Goal: Information Seeking & Learning: Learn about a topic

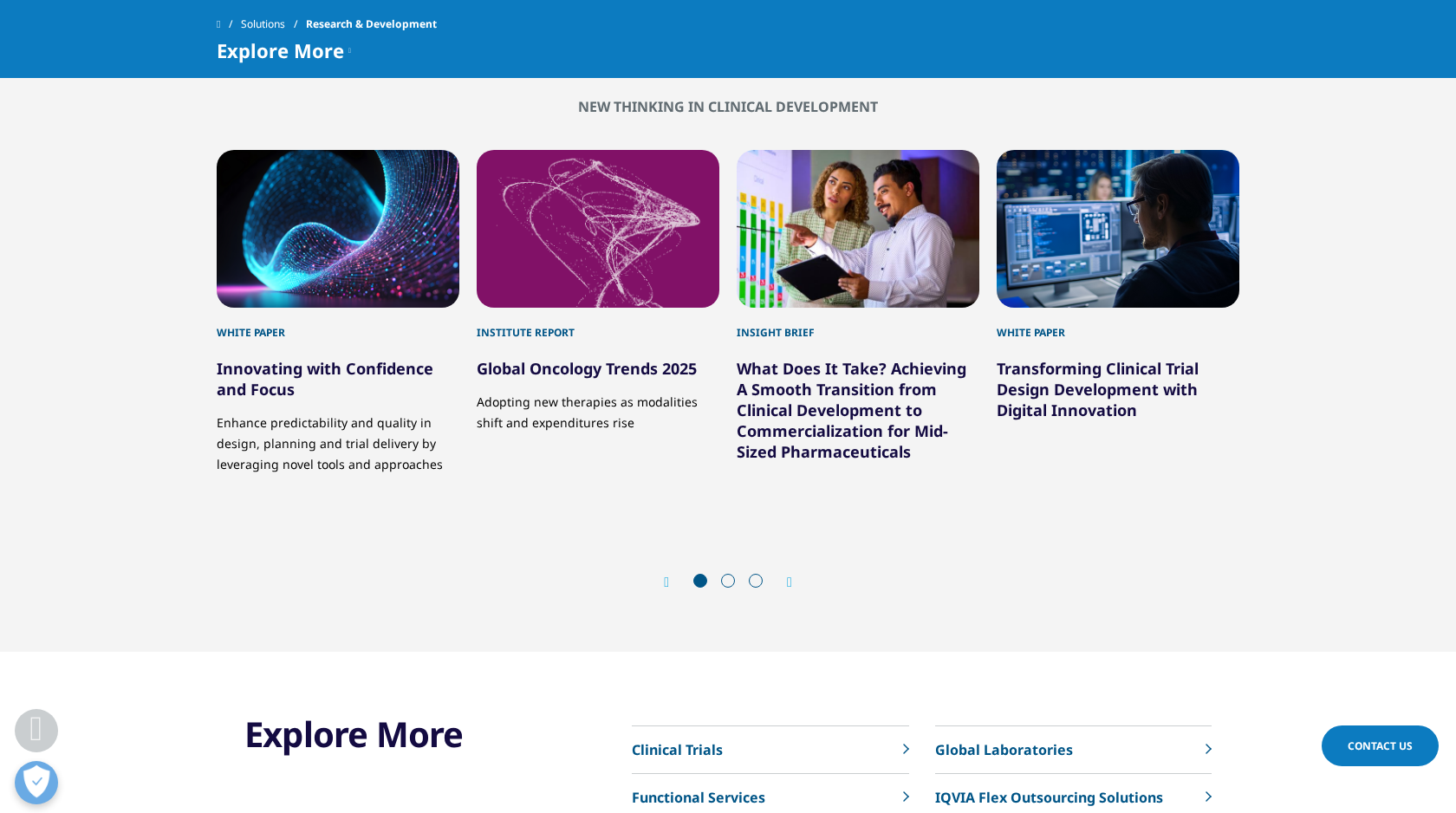
scroll to position [5613, 0]
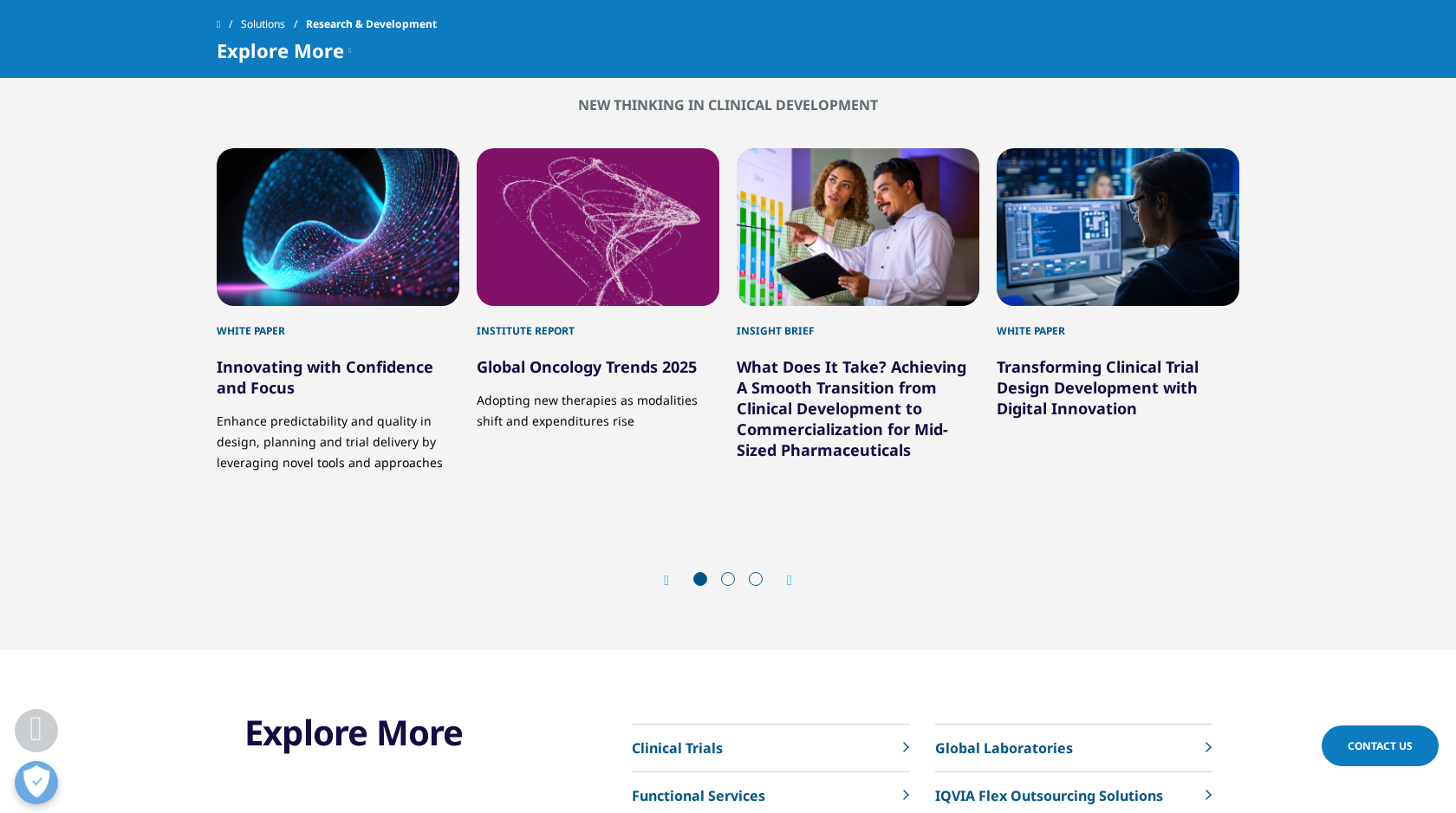
click at [789, 569] on div "Prev Next" at bounding box center [728, 581] width 1022 height 52
click at [789, 567] on div "Prev Next" at bounding box center [728, 581] width 1022 height 52
click at [788, 574] on icon "Next slide" at bounding box center [789, 581] width 5 height 14
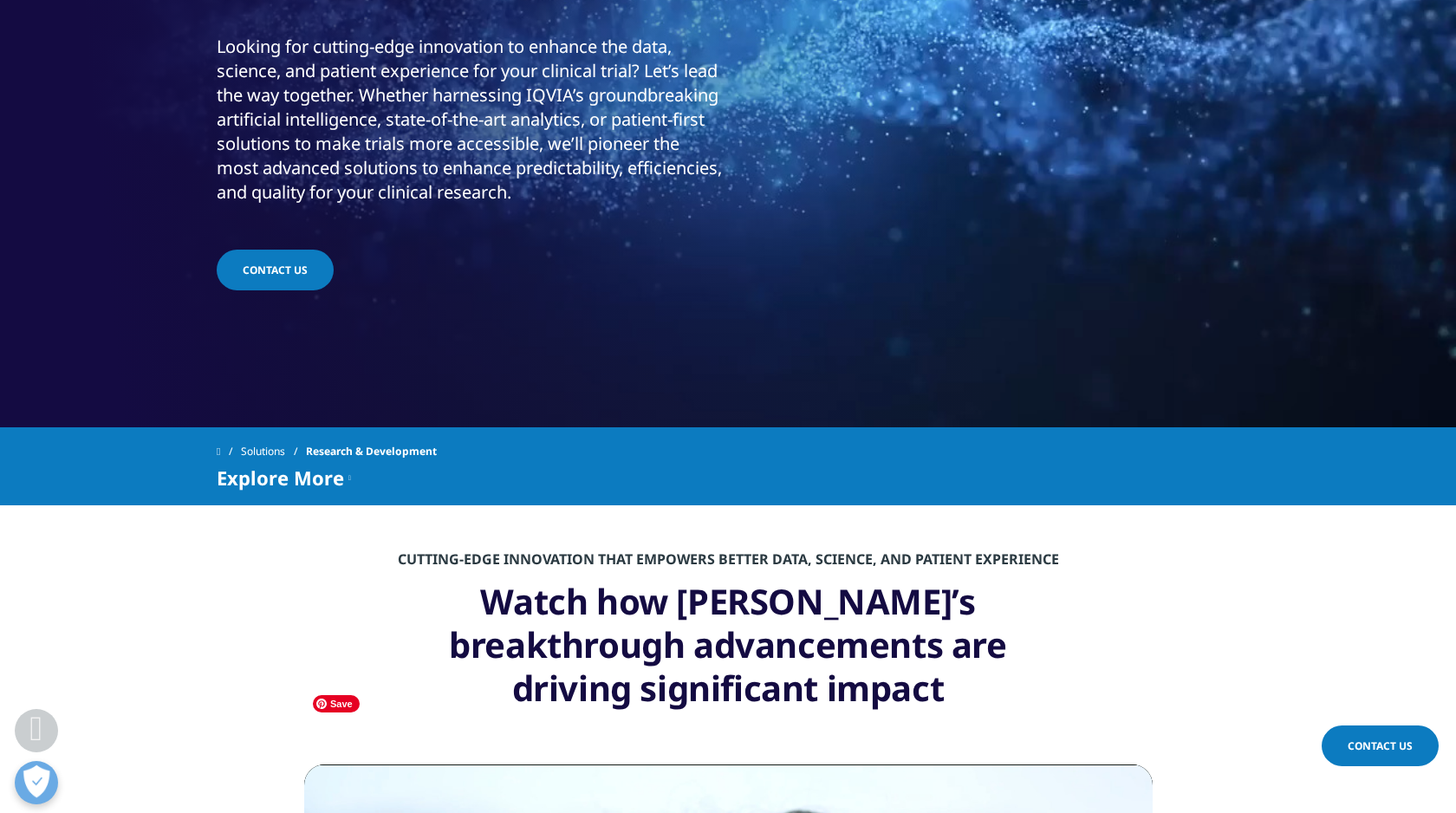
scroll to position [0, 0]
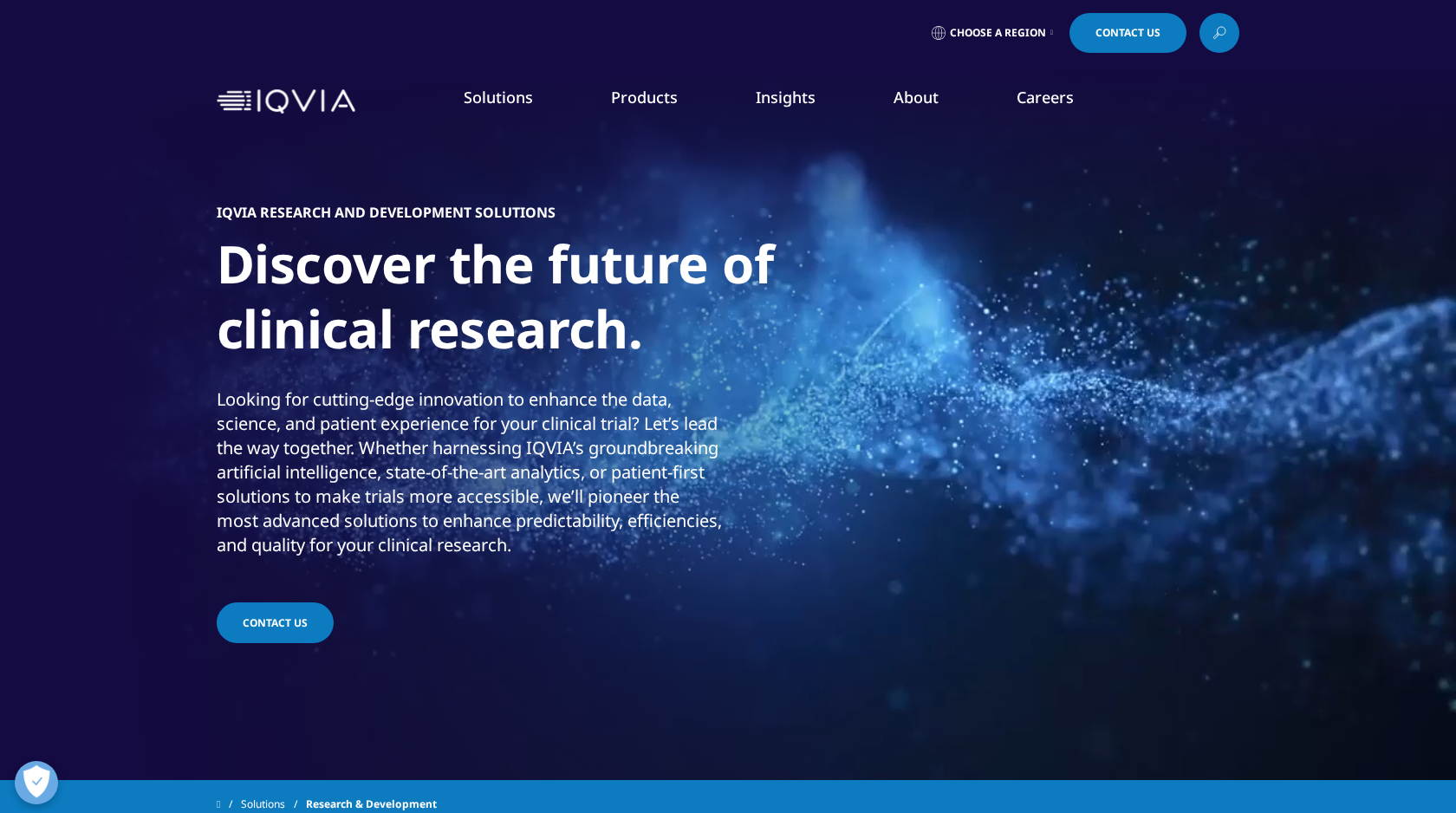
click at [174, 288] on link "Research & Development" at bounding box center [173, 280] width 166 height 19
click at [1196, 342] on link "Clinical Trials" at bounding box center [1290, 337] width 332 height 19
